Goal: Transaction & Acquisition: Purchase product/service

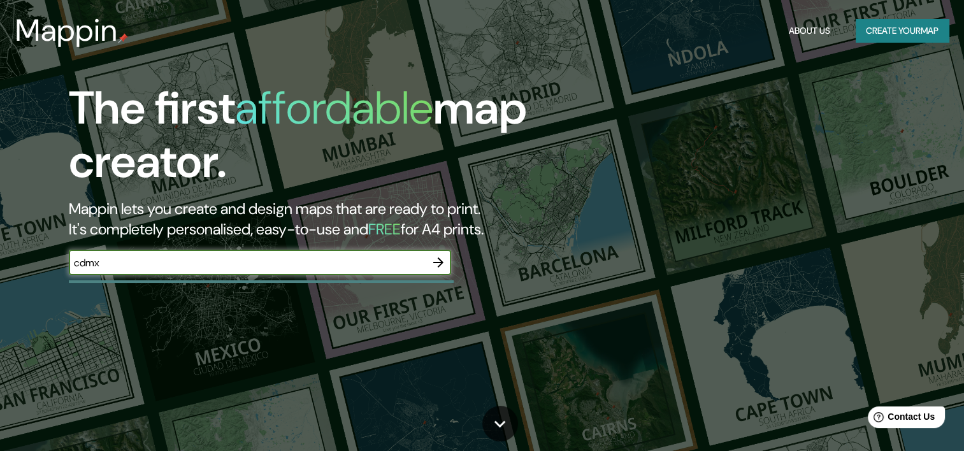
type input "cdmx"
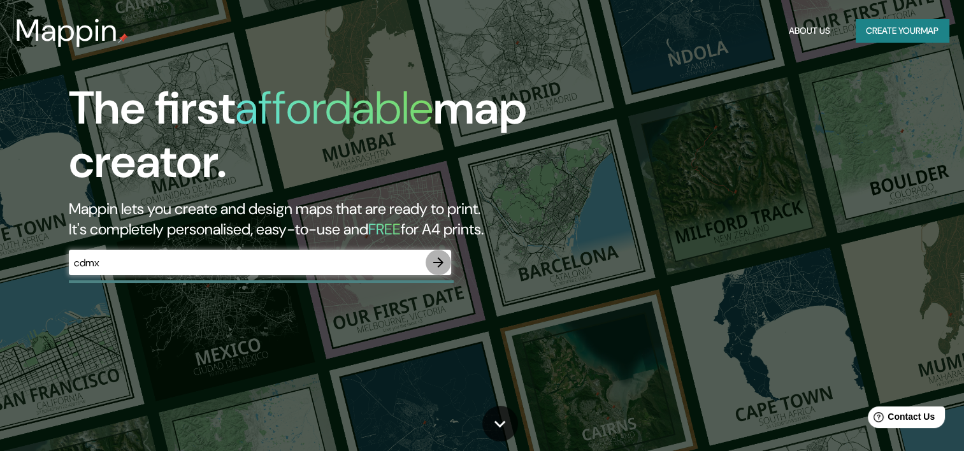
click at [437, 260] on icon "button" at bounding box center [438, 262] width 15 height 15
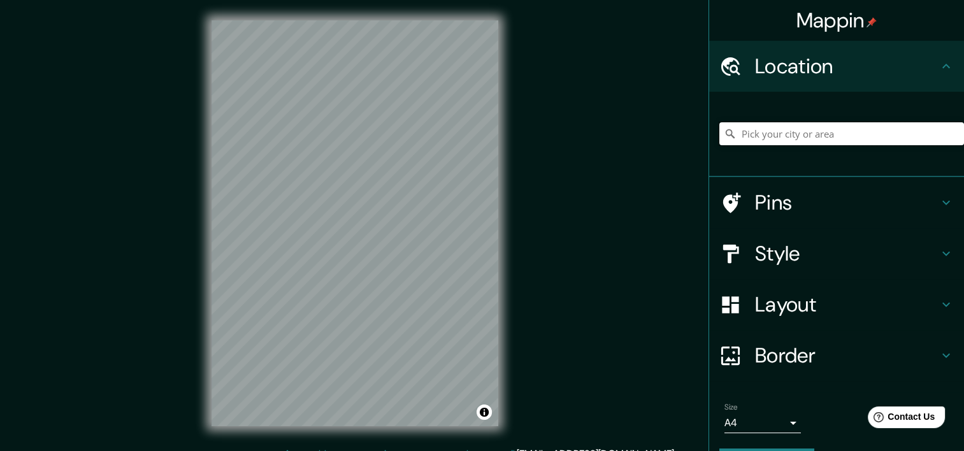
click at [780, 135] on input "Pick your city or area" at bounding box center [841, 133] width 245 height 23
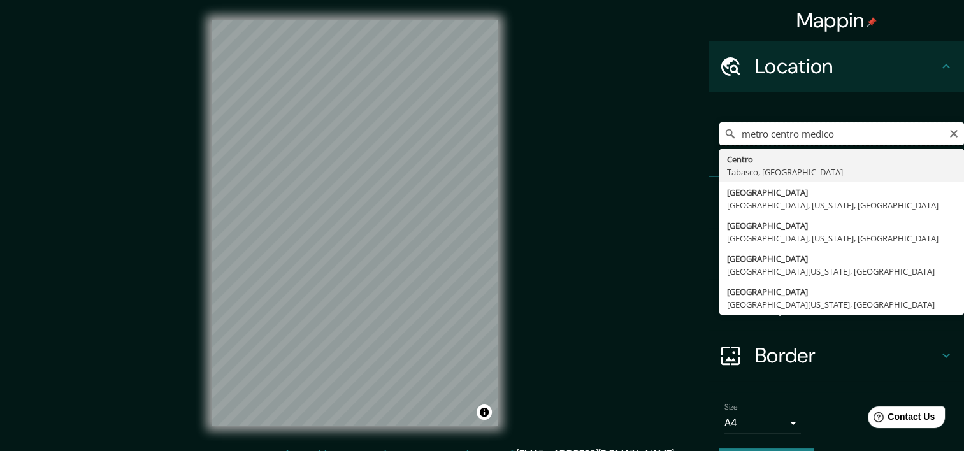
drag, startPoint x: 762, startPoint y: 138, endPoint x: 714, endPoint y: 135, distance: 47.9
click at [719, 135] on div "metro centro medico [GEOGRAPHIC_DATA], [GEOGRAPHIC_DATA], [US_STATE], [GEOGRAPH…" at bounding box center [841, 133] width 245 height 23
click at [825, 133] on input "centro medico" at bounding box center [841, 133] width 245 height 23
type input "c"
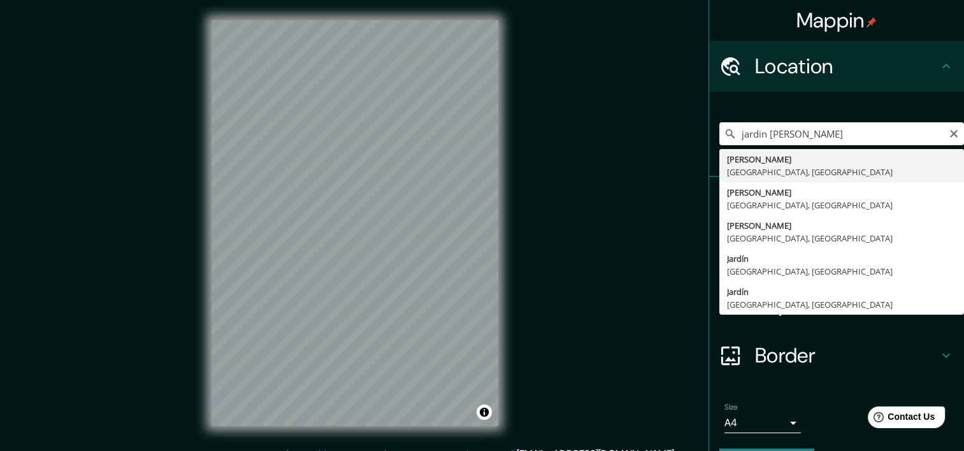
type input "jardin [PERSON_NAME]"
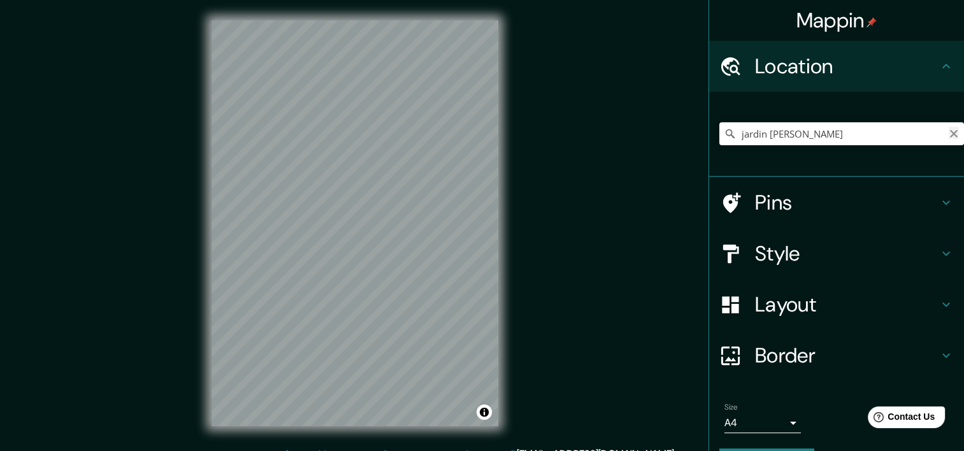
click at [949, 131] on icon "Clear" at bounding box center [954, 134] width 10 height 10
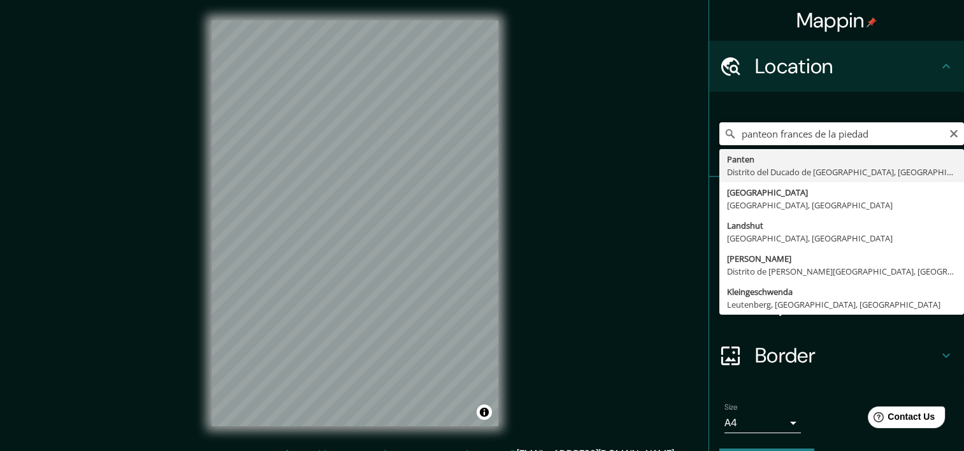
drag, startPoint x: 876, startPoint y: 134, endPoint x: 696, endPoint y: 120, distance: 180.2
click at [696, 120] on div "Mappin Location panteon frances de la [PERSON_NAME] Distrito del [GEOGRAPHIC_DA…" at bounding box center [482, 233] width 964 height 467
type input "huerto [GEOGRAPHIC_DATA] verde"
drag, startPoint x: 848, startPoint y: 141, endPoint x: 654, endPoint y: 140, distance: 193.7
click at [654, 140] on div "Mappin Location [GEOGRAPHIC_DATA] [GEOGRAPHIC_DATA], [GEOGRAPHIC_DATA] [GEOGRAP…" at bounding box center [482, 233] width 964 height 467
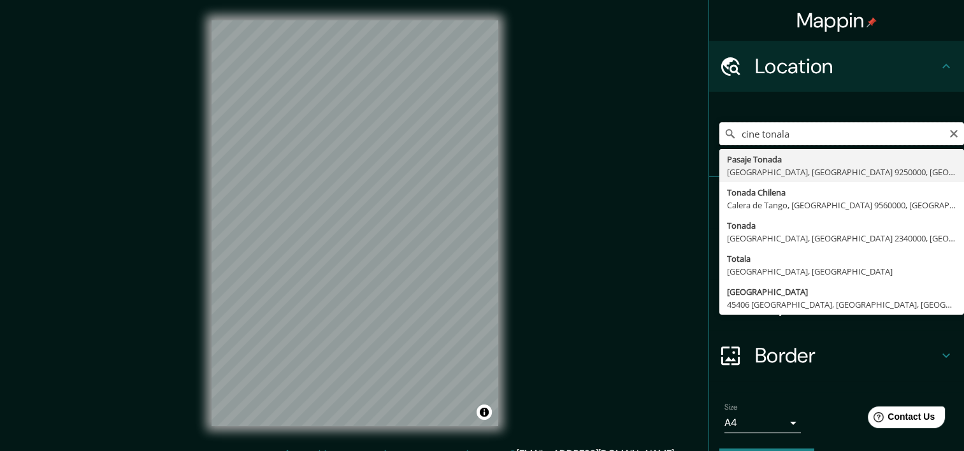
type input "cine tonala"
drag, startPoint x: 785, startPoint y: 143, endPoint x: 699, endPoint y: 127, distance: 88.2
click at [709, 127] on div "cine tonala [GEOGRAPHIC_DATA], [GEOGRAPHIC_DATA] 9250000, [GEOGRAPHIC_DATA] [GE…" at bounding box center [836, 134] width 255 height 85
type input "hospital centro medico"
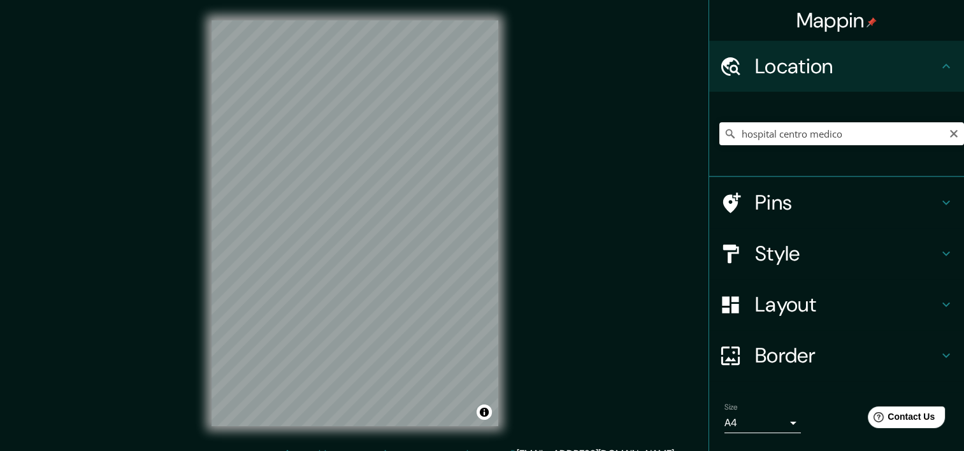
click at [194, 202] on div "© Mapbox © OpenStreetMap Improve this map" at bounding box center [354, 223] width 327 height 447
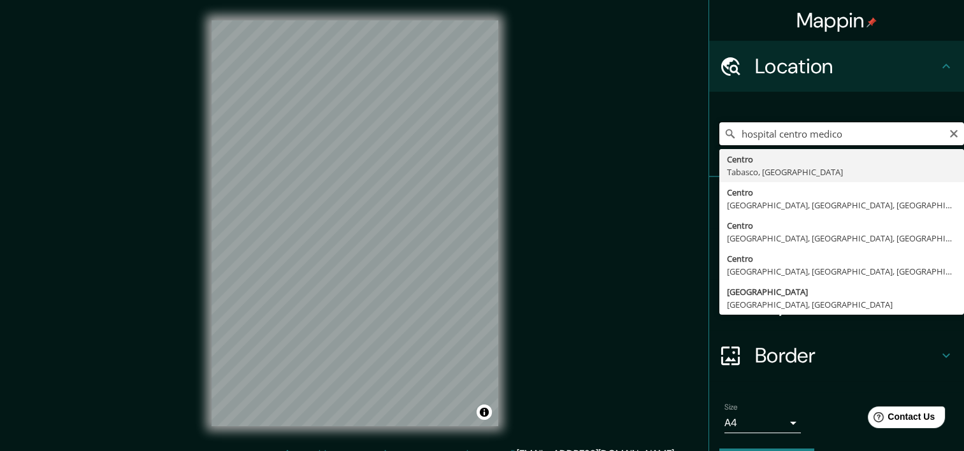
drag, startPoint x: 854, startPoint y: 136, endPoint x: 685, endPoint y: 131, distance: 168.9
click at [685, 131] on div "Mappin Location hospital centro medico [GEOGRAPHIC_DATA], [GEOGRAPHIC_DATA], [G…" at bounding box center [482, 233] width 964 height 467
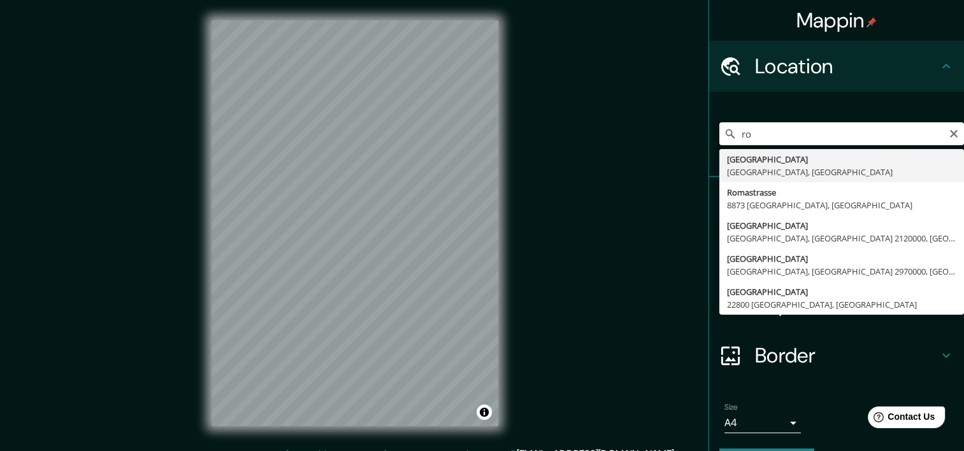
type input "r"
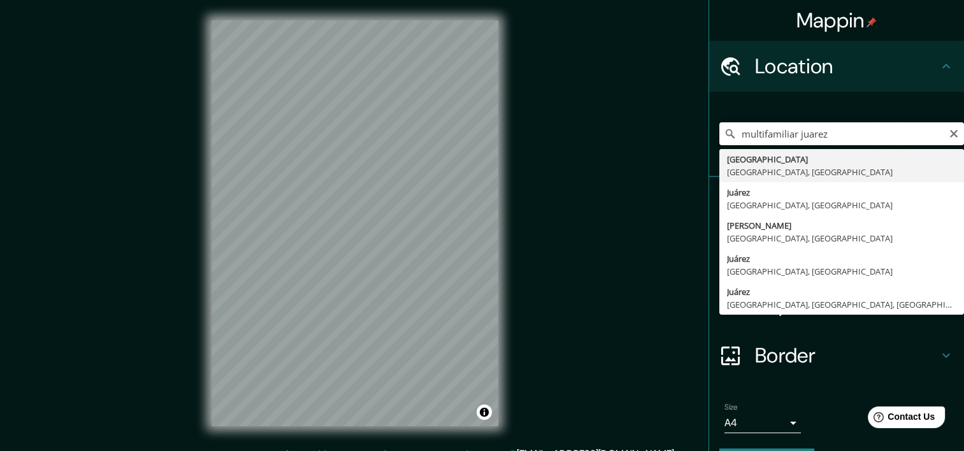
type input "multifamiliar juarez"
drag, startPoint x: 842, startPoint y: 143, endPoint x: 701, endPoint y: 133, distance: 141.8
click at [709, 133] on div "multifamiliar juarez [GEOGRAPHIC_DATA] [GEOGRAPHIC_DATA], [GEOGRAPHIC_DATA] [GE…" at bounding box center [836, 134] width 255 height 85
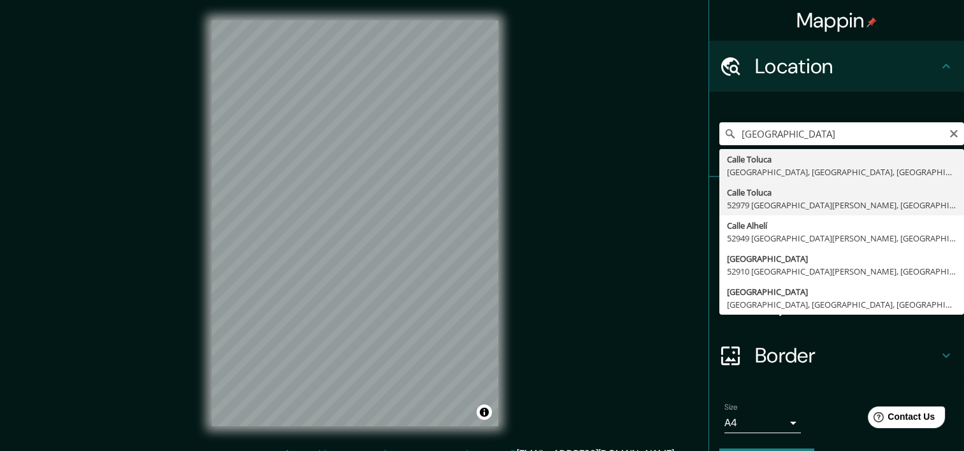
type input "[GEOGRAPHIC_DATA], [GEOGRAPHIC_DATA][PERSON_NAME], [GEOGRAPHIC_DATA], [GEOGRAPH…"
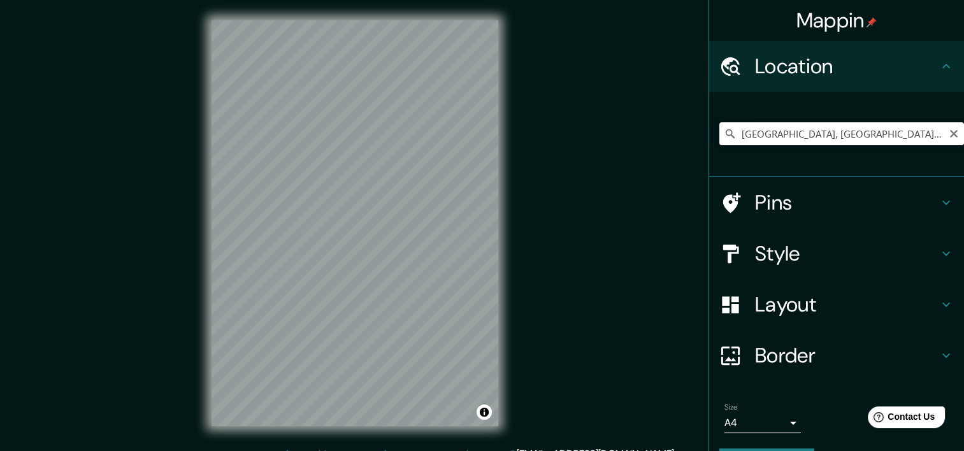
drag, startPoint x: 735, startPoint y: 135, endPoint x: 842, endPoint y: 137, distance: 107.7
click at [842, 137] on input "[GEOGRAPHIC_DATA], [GEOGRAPHIC_DATA][PERSON_NAME], [GEOGRAPHIC_DATA], [GEOGRAPH…" at bounding box center [841, 133] width 245 height 23
click at [731, 138] on input "[GEOGRAPHIC_DATA], [GEOGRAPHIC_DATA][PERSON_NAME], [GEOGRAPHIC_DATA], [GEOGRAPH…" at bounding box center [841, 133] width 245 height 23
drag, startPoint x: 731, startPoint y: 138, endPoint x: 953, endPoint y: 150, distance: 222.7
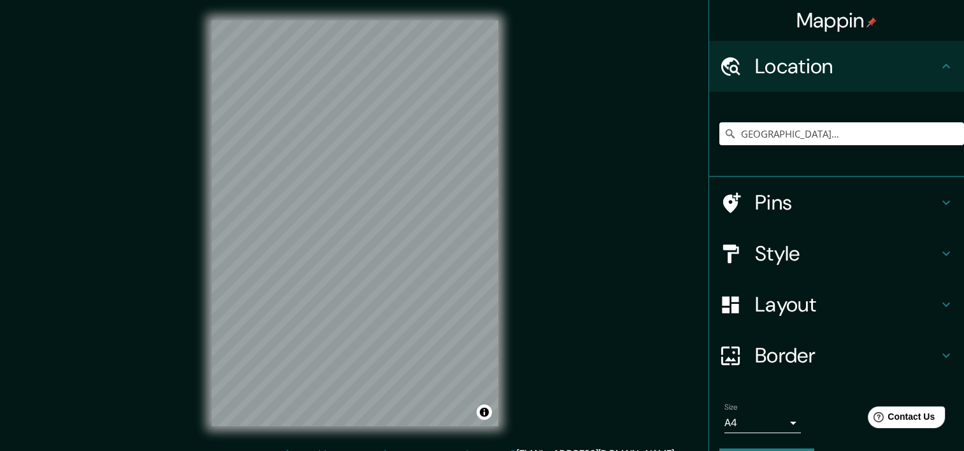
click at [953, 150] on div "[GEOGRAPHIC_DATA], [GEOGRAPHIC_DATA][PERSON_NAME], [GEOGRAPHIC_DATA], [GEOGRAPH…" at bounding box center [841, 134] width 245 height 64
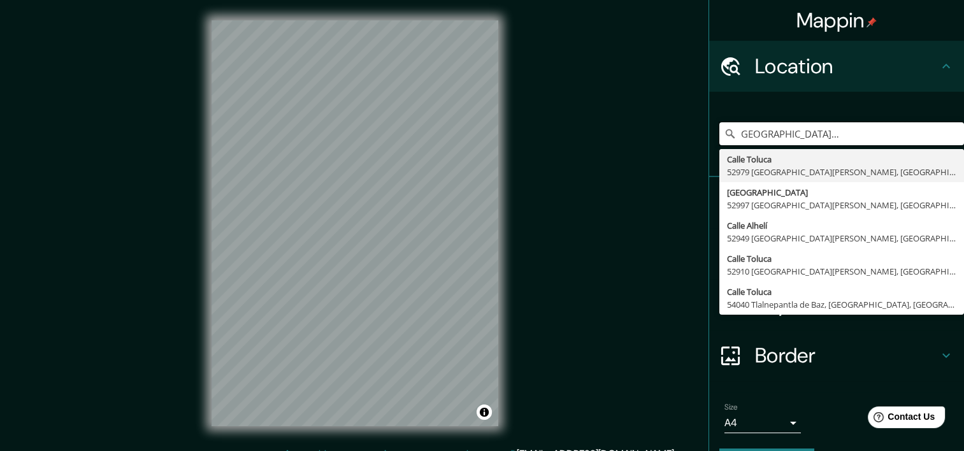
scroll to position [0, 0]
type input "[GEOGRAPHIC_DATA], [GEOGRAPHIC_DATA]"
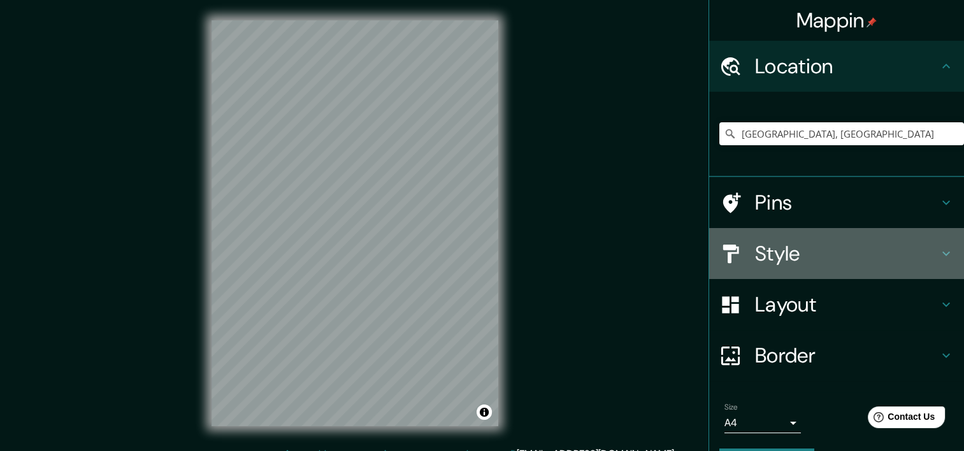
click at [938, 256] on icon at bounding box center [945, 253] width 15 height 15
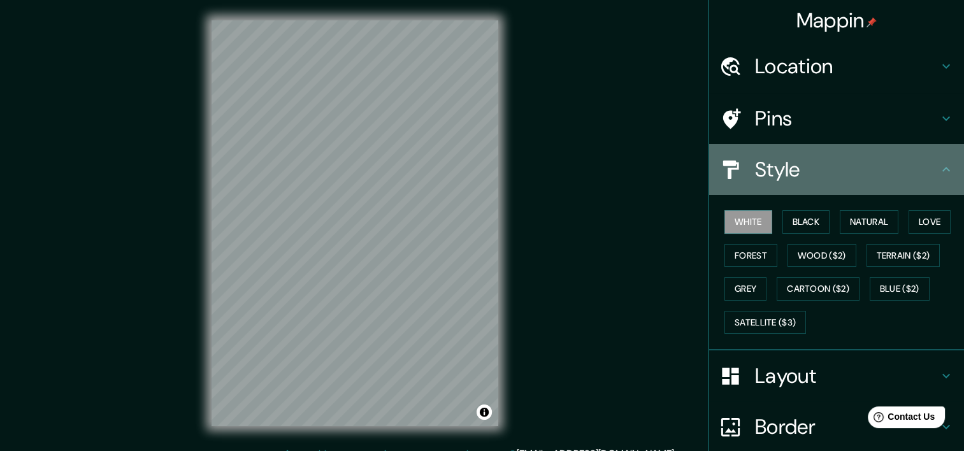
click at [938, 166] on icon at bounding box center [945, 169] width 15 height 15
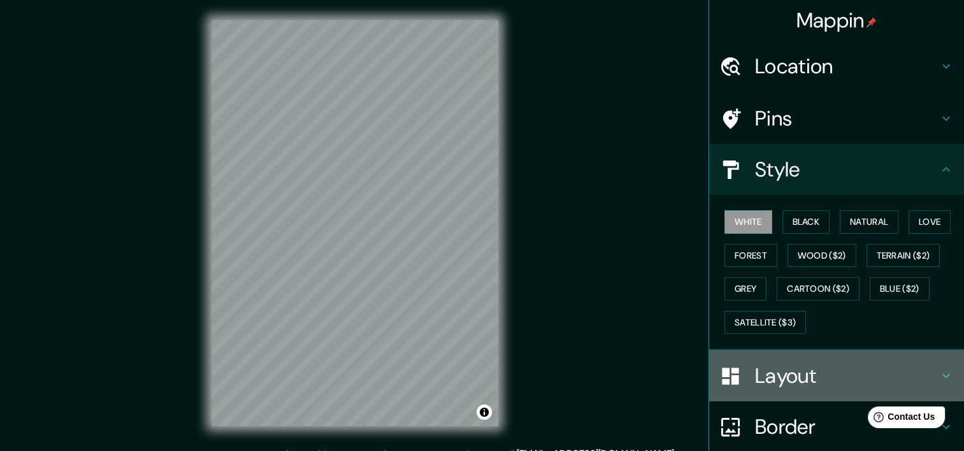
click at [938, 369] on icon at bounding box center [945, 375] width 15 height 15
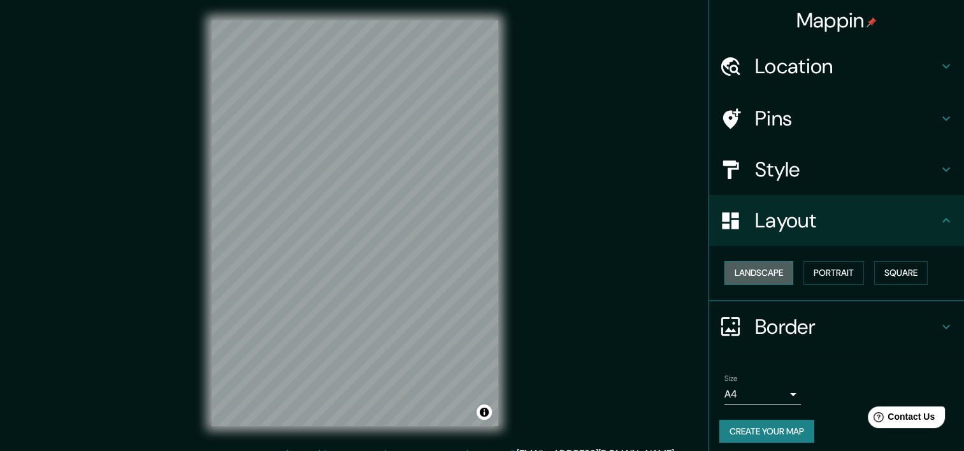
click at [761, 269] on button "Landscape" at bounding box center [758, 273] width 69 height 24
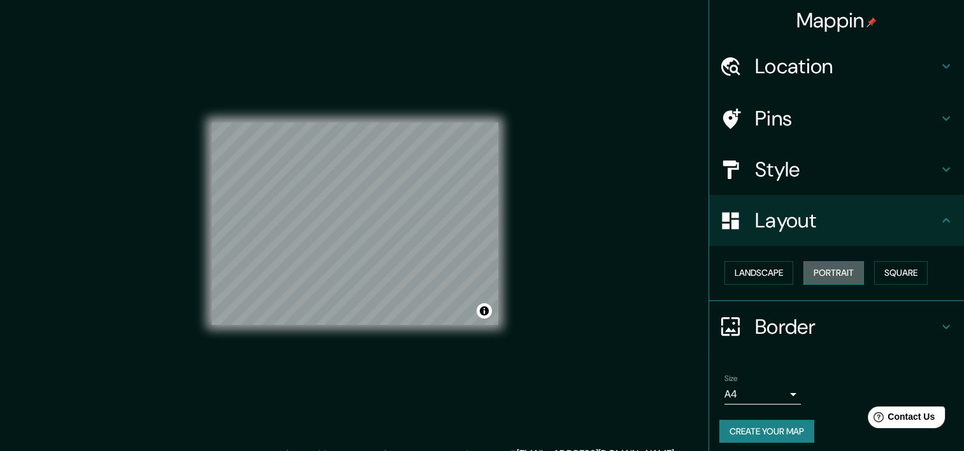
click at [811, 267] on button "Portrait" at bounding box center [833, 273] width 61 height 24
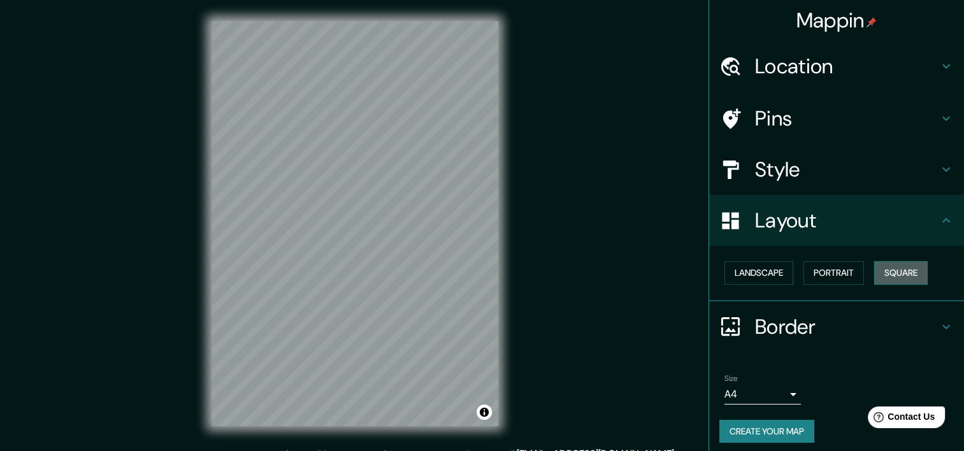
click at [882, 268] on button "Square" at bounding box center [901, 273] width 54 height 24
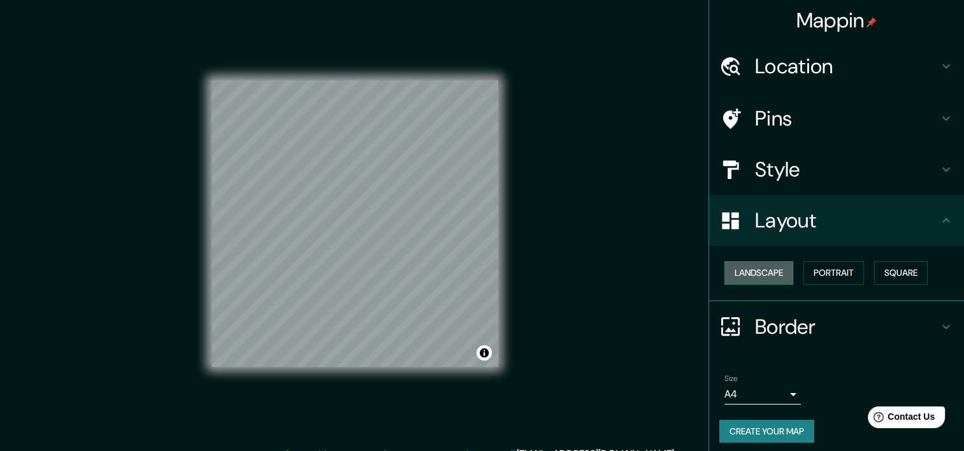
click at [757, 269] on button "Landscape" at bounding box center [758, 273] width 69 height 24
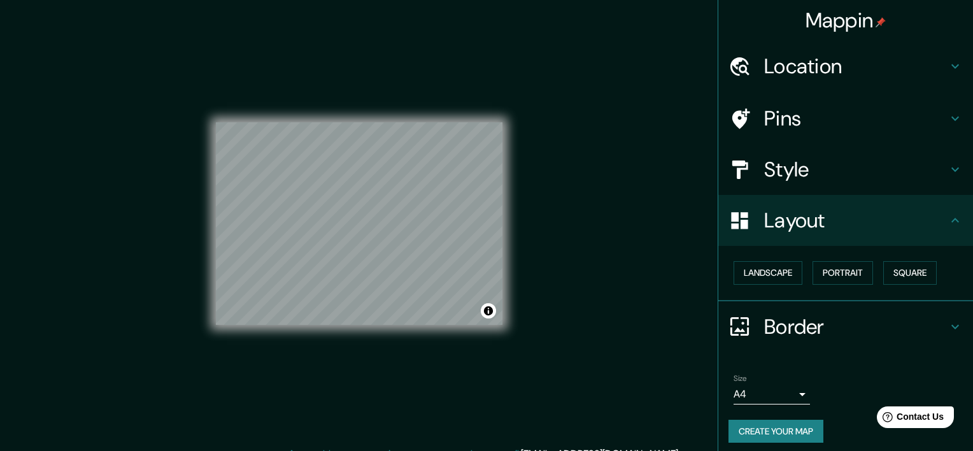
click at [780, 392] on body "Mappin Location [GEOGRAPHIC_DATA], [GEOGRAPHIC_DATA] Pins Style Layout Landscap…" at bounding box center [486, 225] width 973 height 451
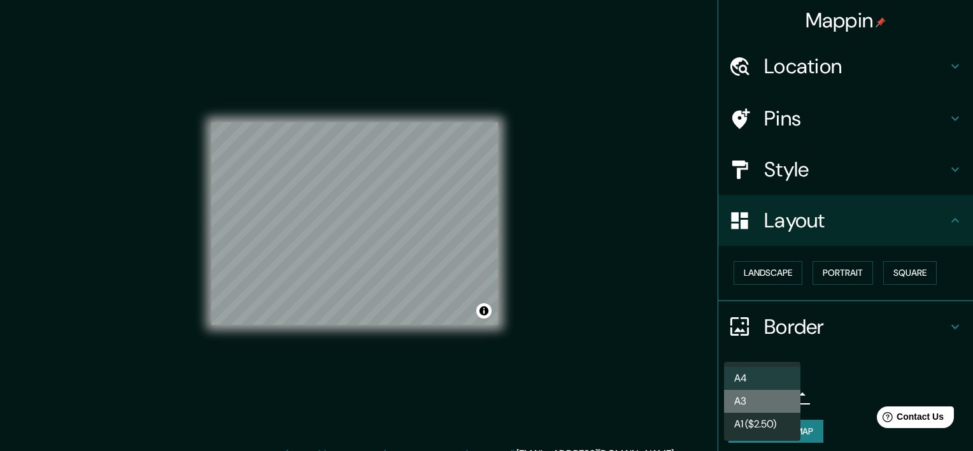
click at [764, 410] on li "A3" at bounding box center [762, 401] width 76 height 23
click at [784, 391] on body "Mappin Location [GEOGRAPHIC_DATA], [GEOGRAPHIC_DATA] Pins Style Layout Landscap…" at bounding box center [486, 225] width 973 height 451
click at [766, 381] on li "A4" at bounding box center [762, 378] width 76 height 23
type input "single"
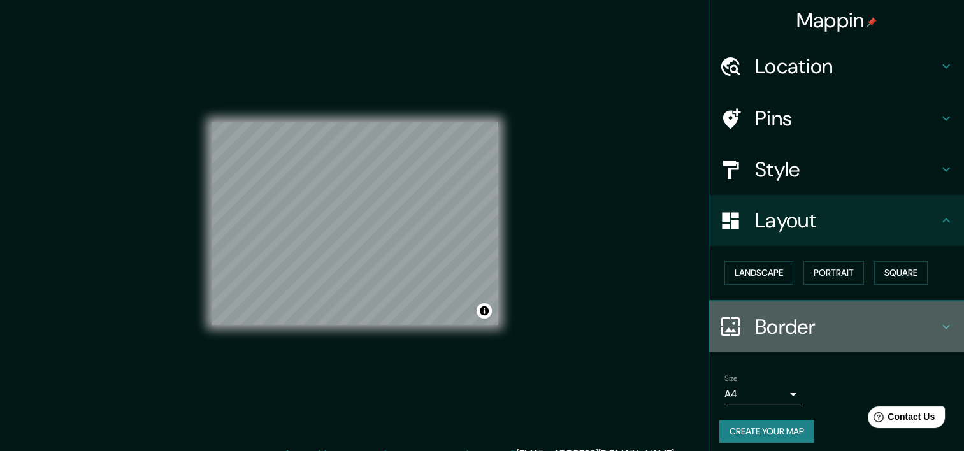
click at [938, 327] on icon at bounding box center [945, 326] width 15 height 15
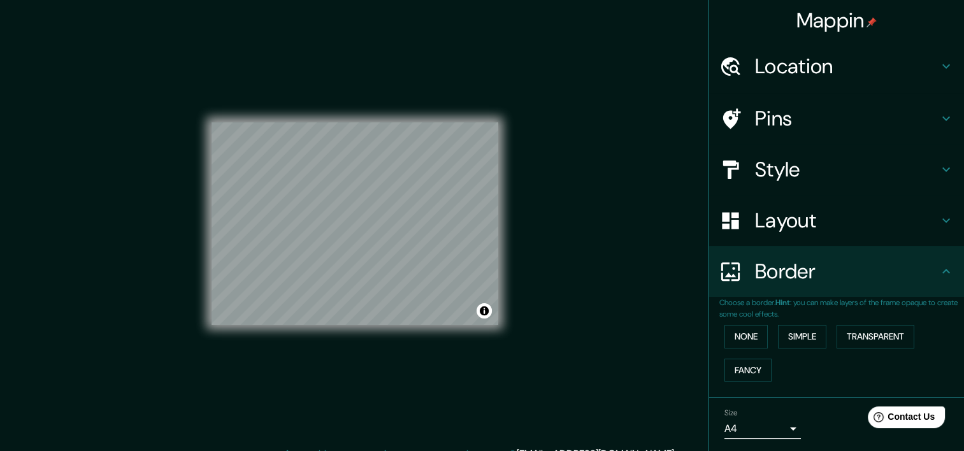
click at [937, 261] on div "Border" at bounding box center [836, 271] width 255 height 51
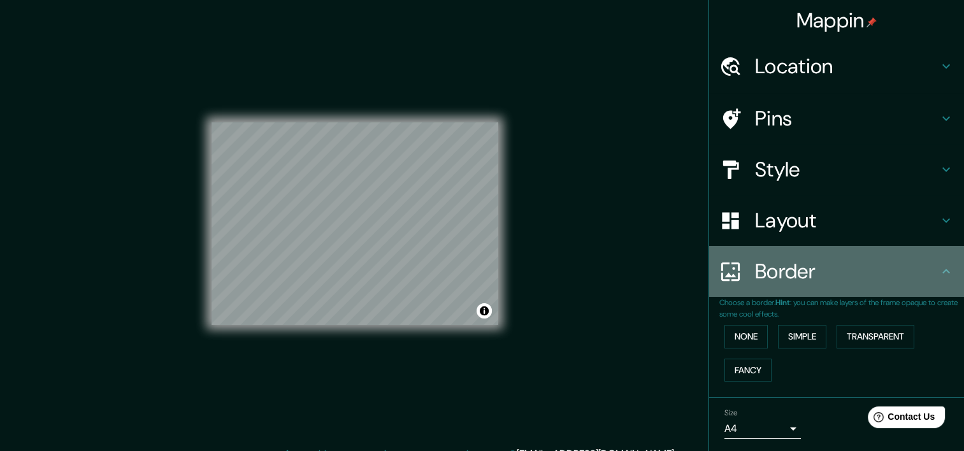
click at [937, 262] on div "Border" at bounding box center [836, 271] width 255 height 51
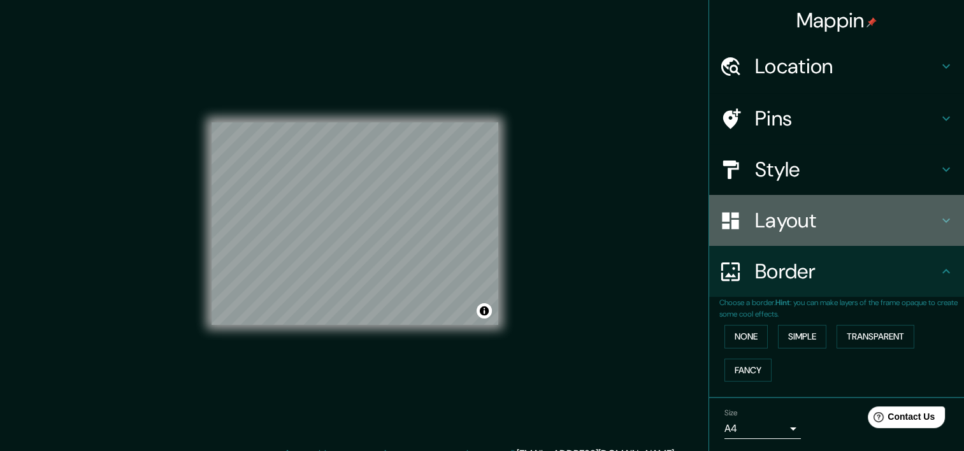
click at [941, 219] on icon at bounding box center [945, 220] width 15 height 15
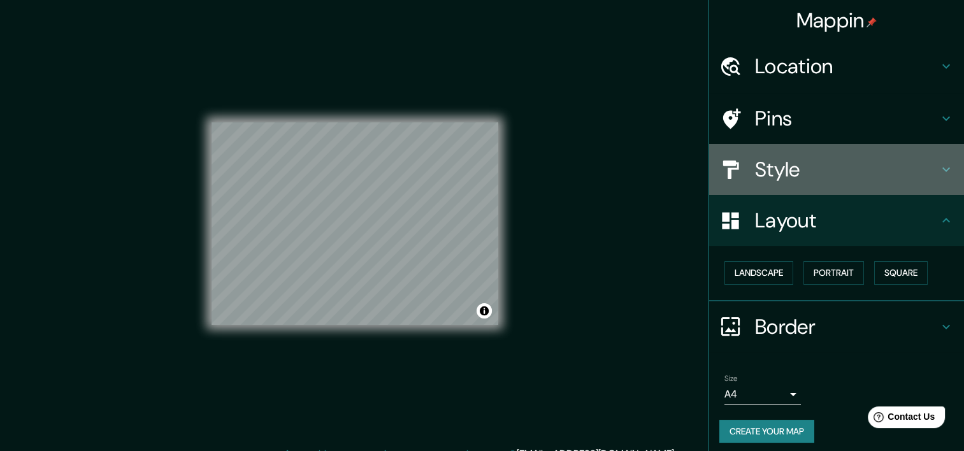
click at [942, 171] on icon at bounding box center [946, 170] width 8 height 4
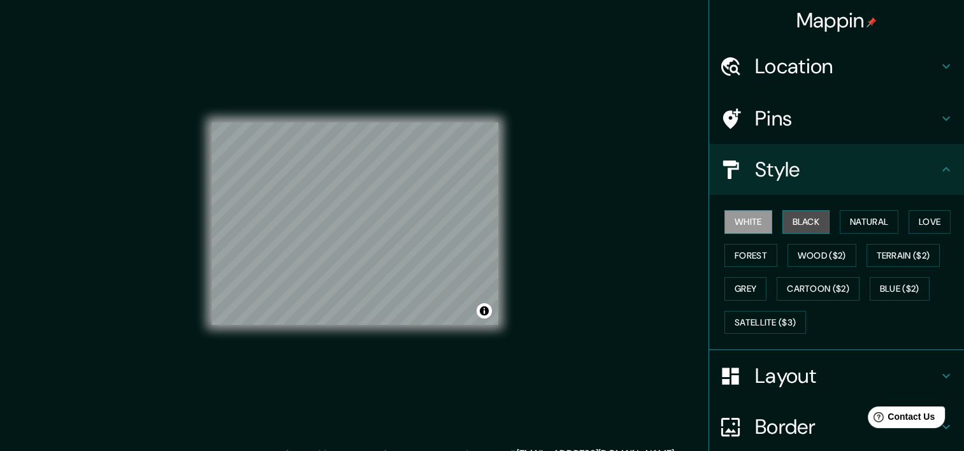
click at [806, 217] on button "Black" at bounding box center [806, 222] width 48 height 24
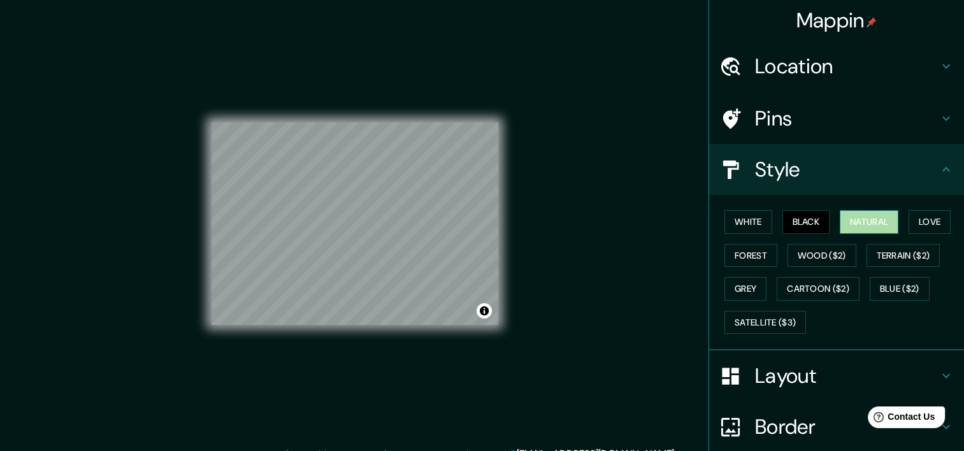
click at [878, 222] on button "Natural" at bounding box center [869, 222] width 59 height 24
click at [922, 227] on button "Love" at bounding box center [929, 222] width 42 height 24
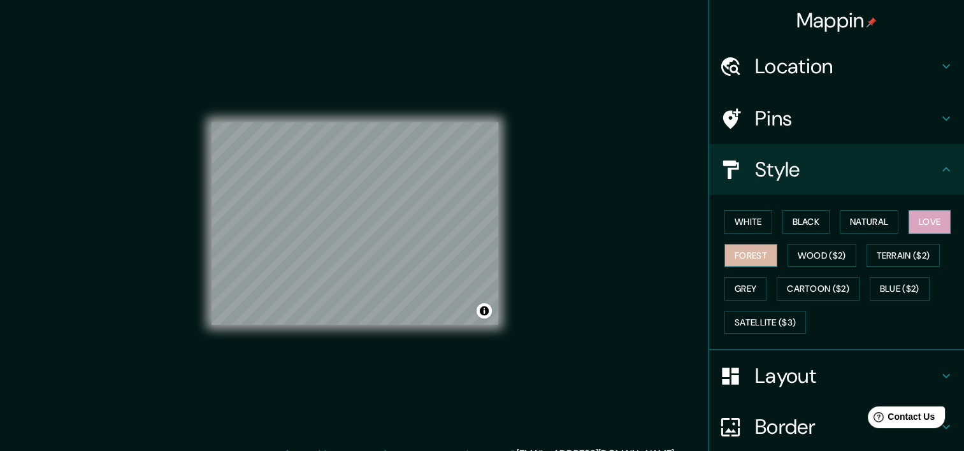
click at [750, 255] on button "Forest" at bounding box center [750, 256] width 53 height 24
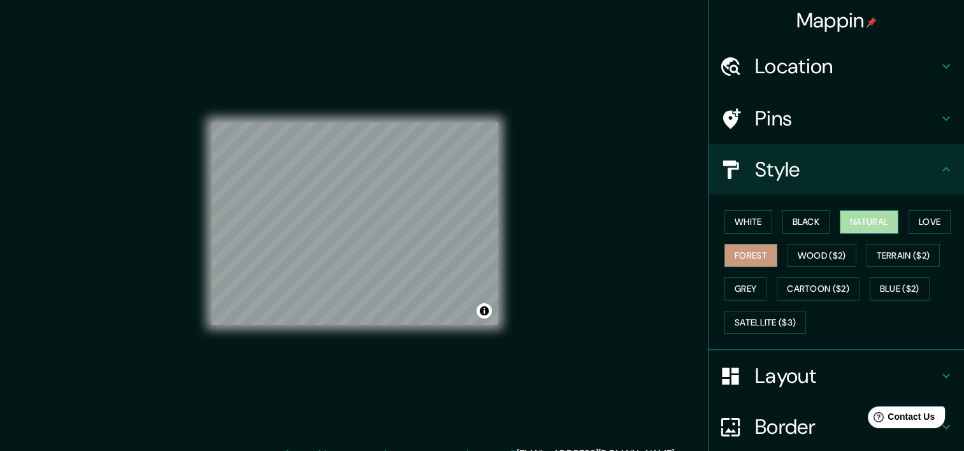
click at [859, 222] on button "Natural" at bounding box center [869, 222] width 59 height 24
click at [795, 219] on button "Black" at bounding box center [806, 222] width 48 height 24
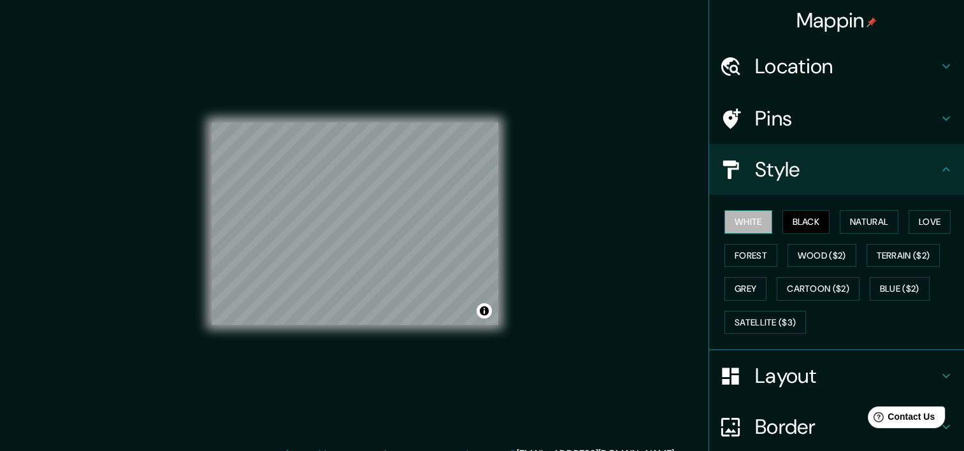
click at [739, 214] on button "White" at bounding box center [748, 222] width 48 height 24
